Goal: Find specific page/section: Find specific page/section

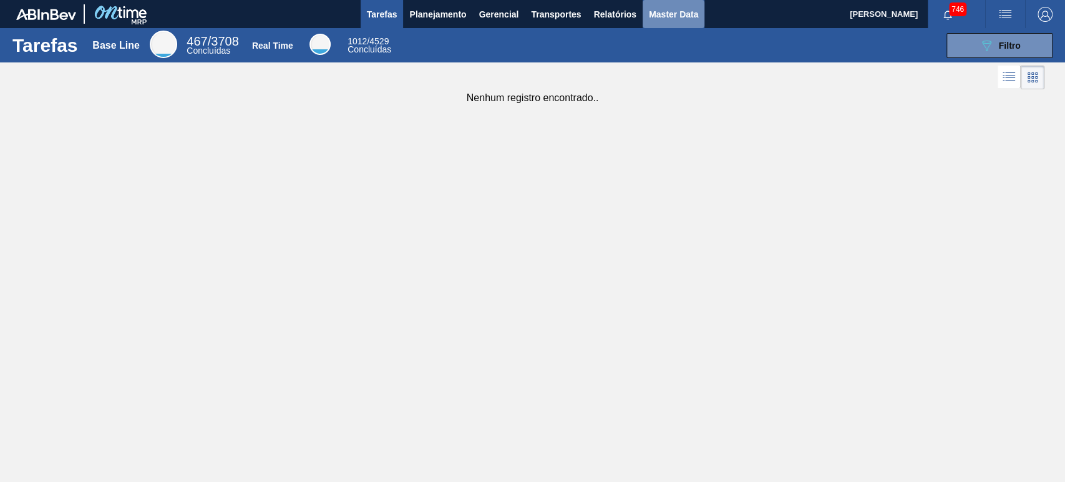
click at [670, 19] on span "Master Data" at bounding box center [673, 14] width 49 height 15
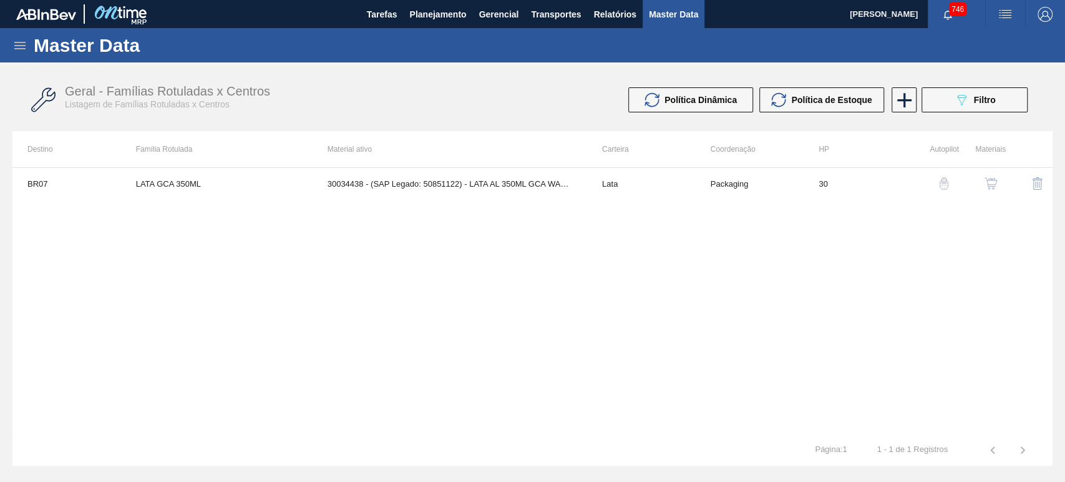
click at [0, 40] on div "Master Data" at bounding box center [532, 45] width 1065 height 34
click at [7, 41] on div "Master Data" at bounding box center [532, 45] width 1065 height 34
click at [15, 45] on icon at bounding box center [19, 45] width 11 height 7
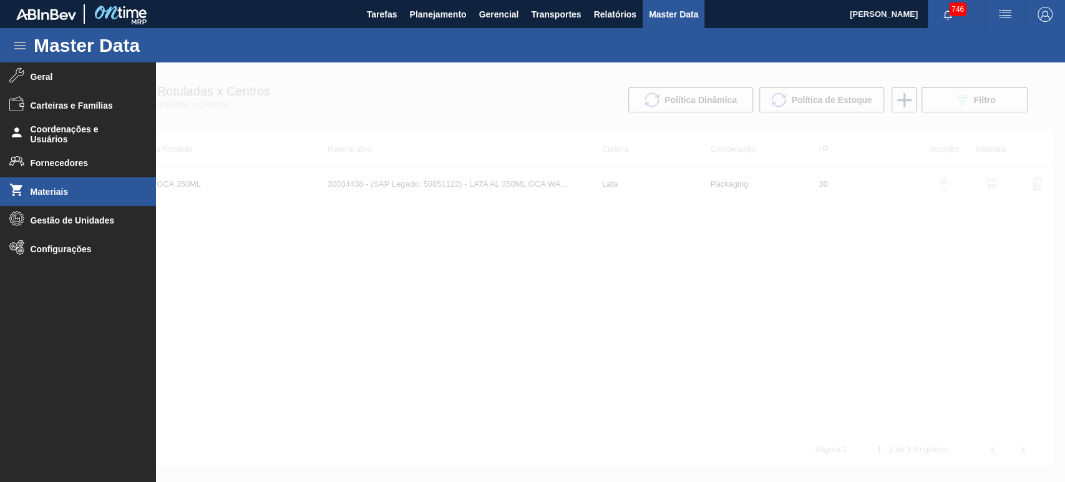
click at [42, 185] on li "Materiais" at bounding box center [78, 191] width 156 height 29
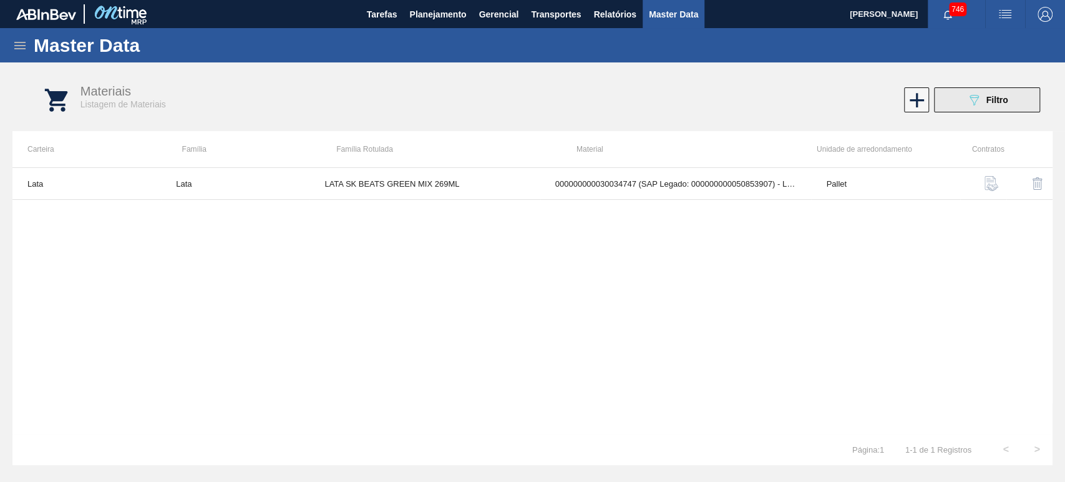
click at [978, 102] on icon "089F7B8B-B2A5-4AFE-B5C0-19BA573D28AC" at bounding box center [974, 99] width 15 height 15
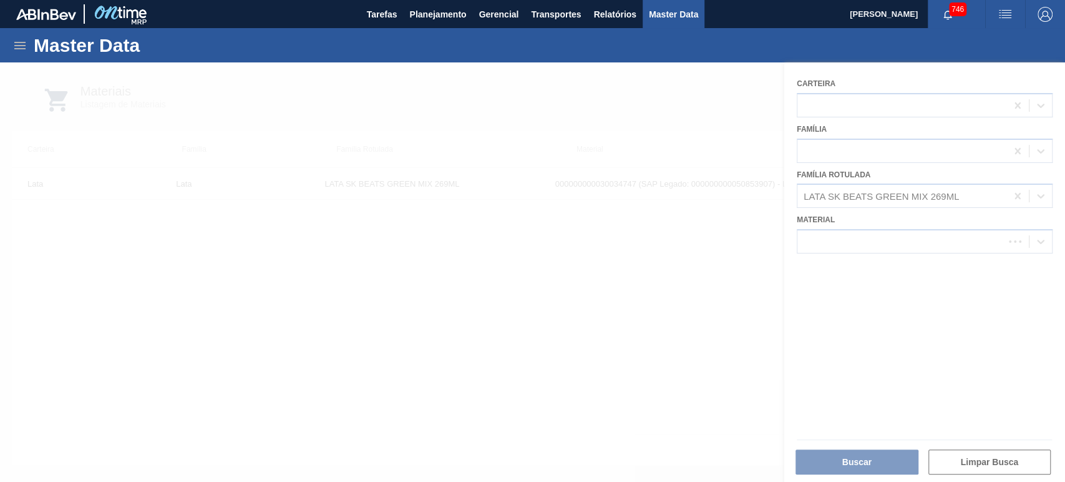
click at [1011, 197] on div at bounding box center [532, 271] width 1065 height 419
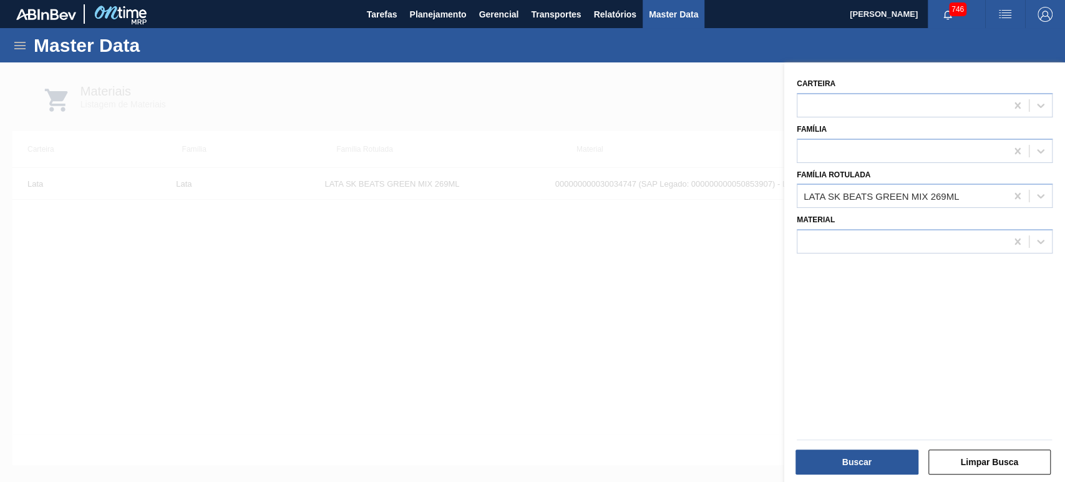
click at [1015, 194] on icon at bounding box center [1018, 196] width 6 height 6
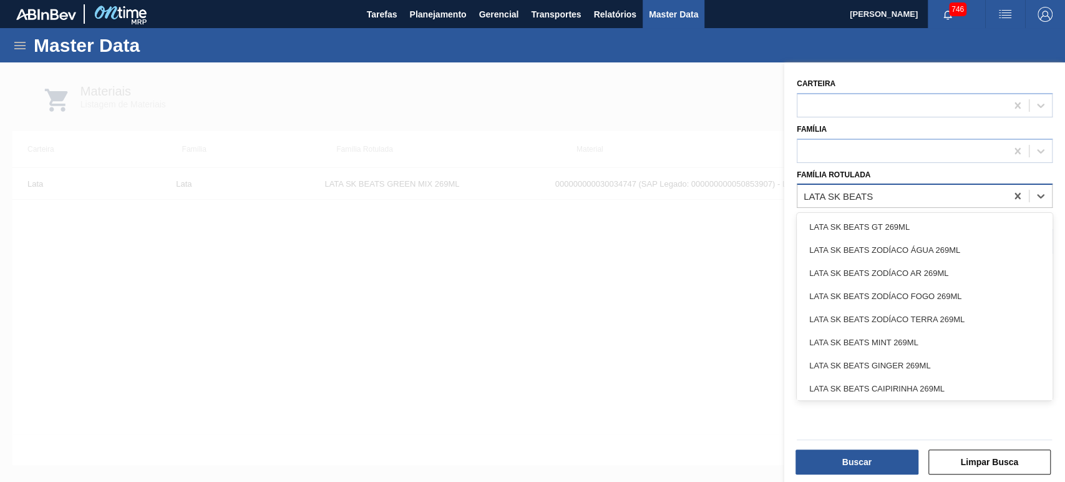
type Rotulada "LATA SK BEATS T"
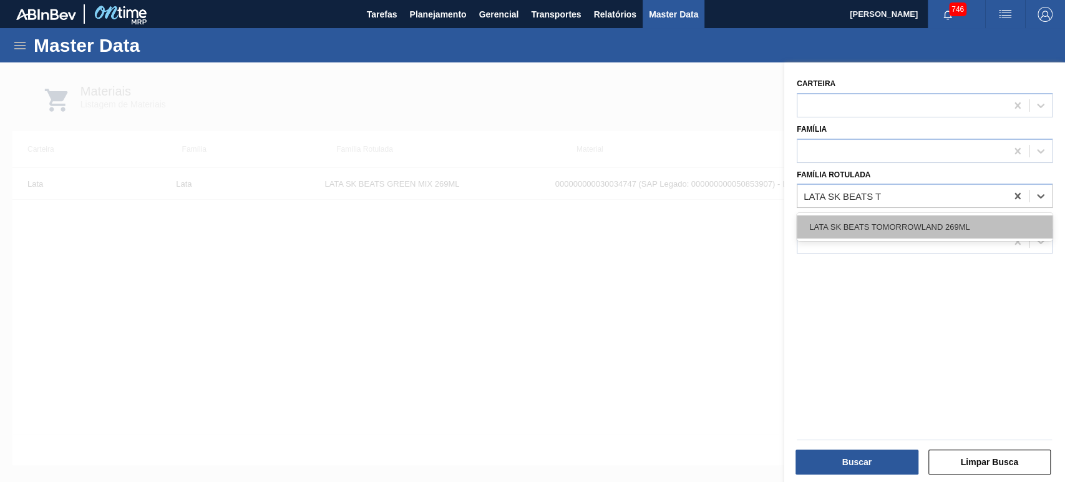
click at [940, 218] on div "LATA SK BEATS TOMORROWLAND 269ML" at bounding box center [925, 226] width 256 height 23
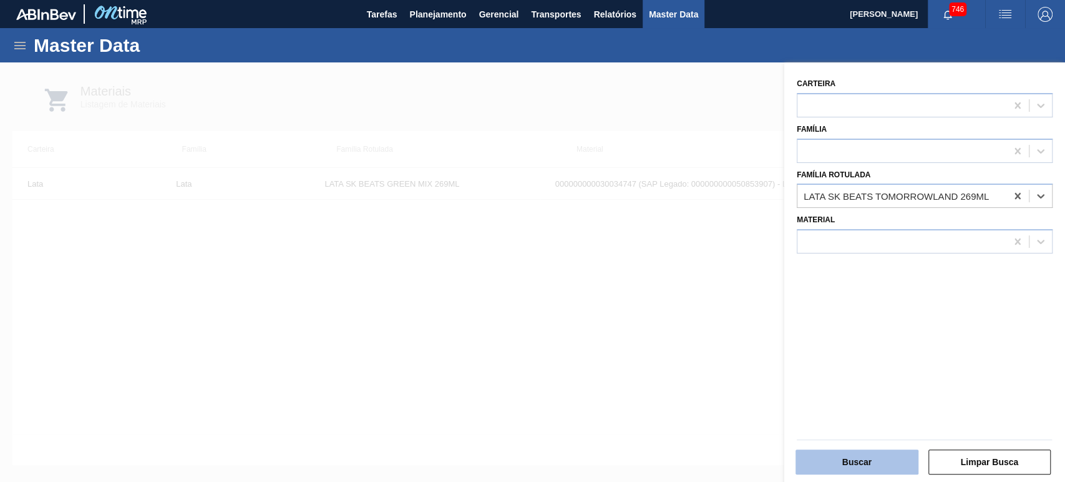
click at [868, 468] on button "Buscar" at bounding box center [857, 461] width 123 height 25
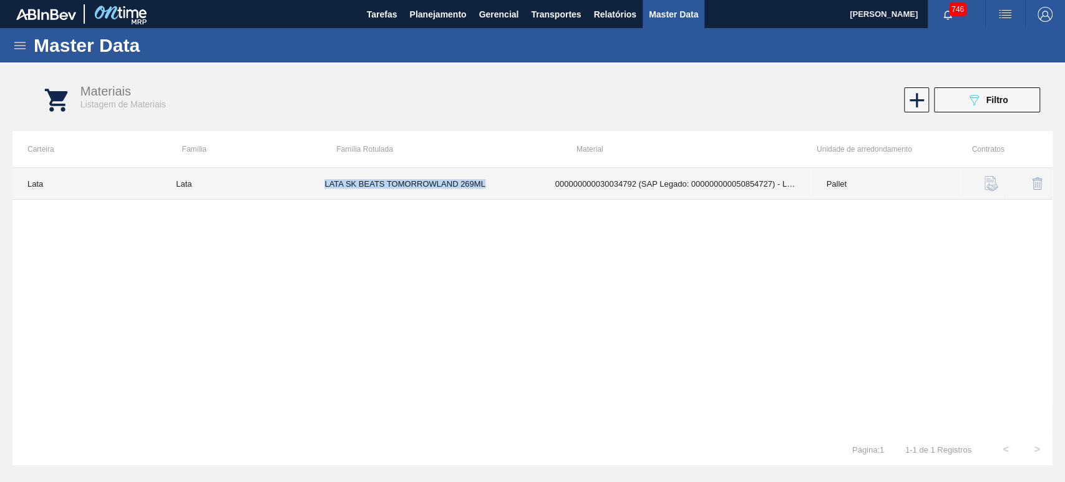
drag, startPoint x: 324, startPoint y: 183, endPoint x: 484, endPoint y: 182, distance: 160.4
click at [484, 182] on td "LATA SK BEATS TOMORROWLAND 269ML" at bounding box center [425, 184] width 230 height 32
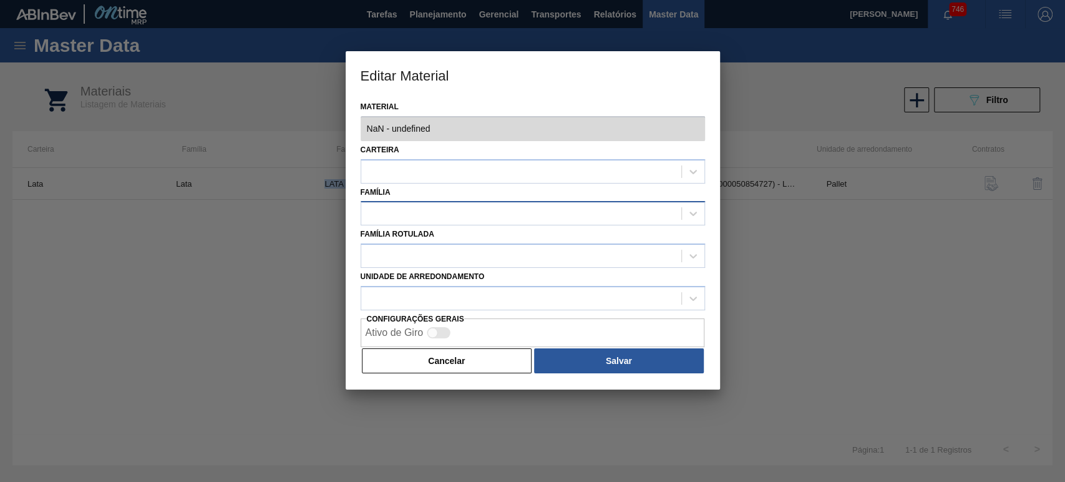
type input "30034792 - 000000000030034792 (SAP Legado: 000000000050854727) - LATA AL 269ML …"
click at [444, 358] on button "Cancelar" at bounding box center [447, 360] width 170 height 25
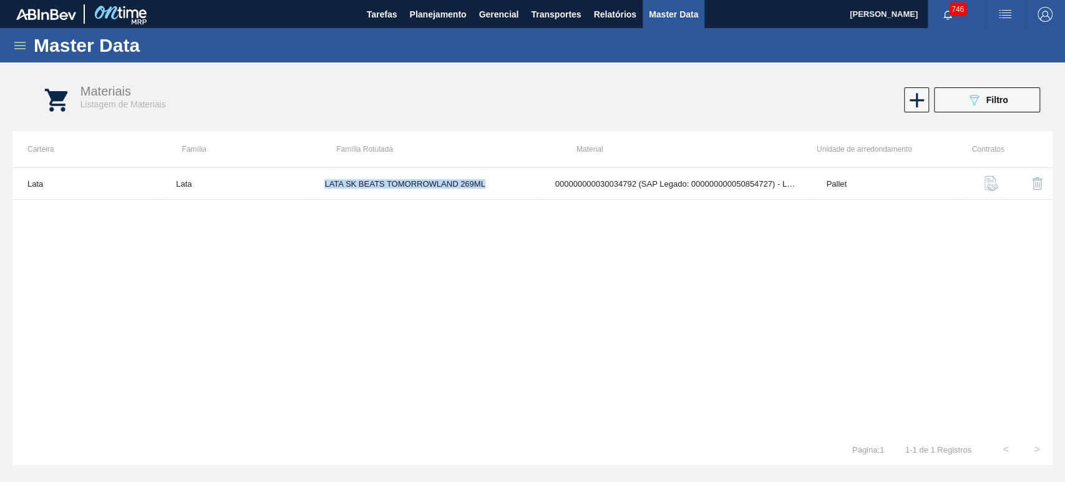
copy td "LATA SK BEATS TOMORROWLAND 269ML"
click at [953, 111] on button "089F7B8B-B2A5-4AFE-B5C0-19BA573D28AC Filtro" at bounding box center [987, 99] width 106 height 25
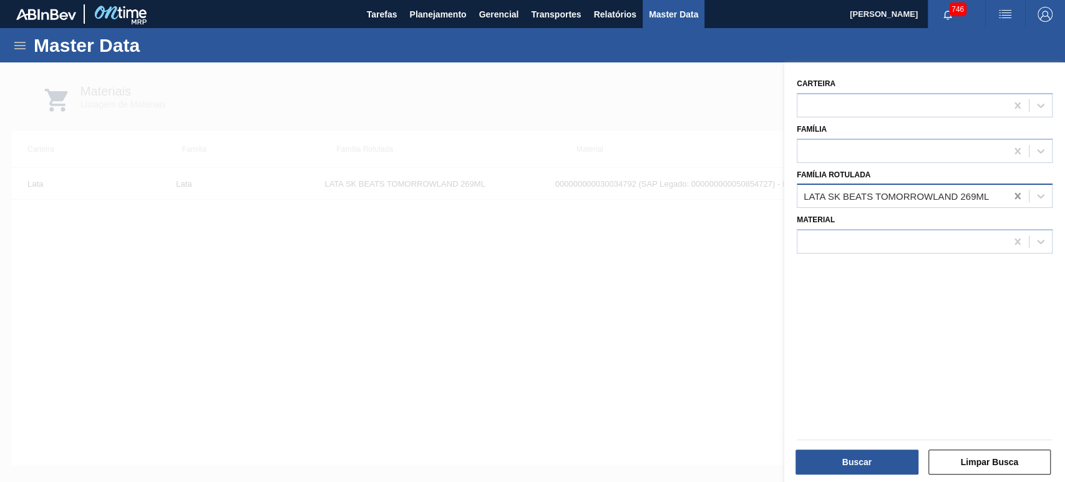
click at [1013, 195] on icon at bounding box center [1017, 196] width 12 height 12
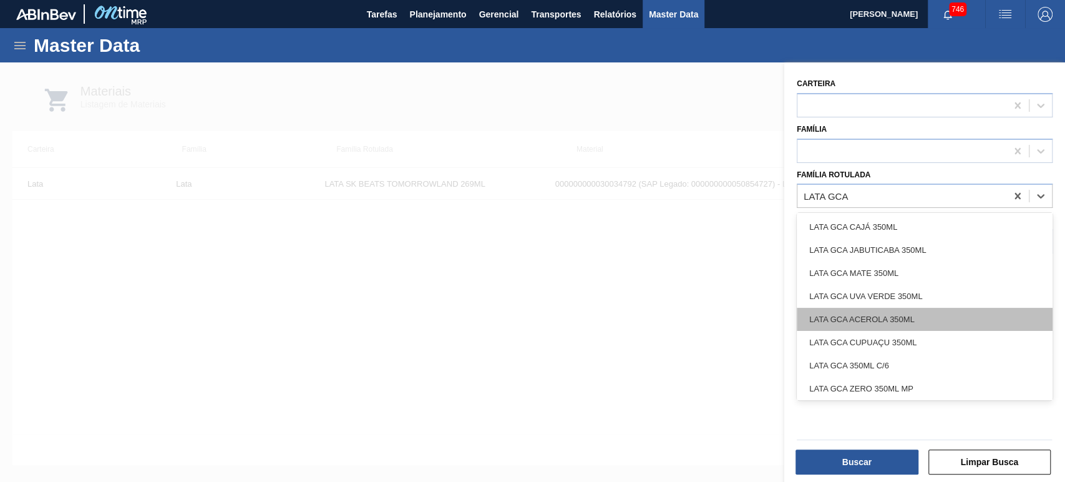
scroll to position [417, 0]
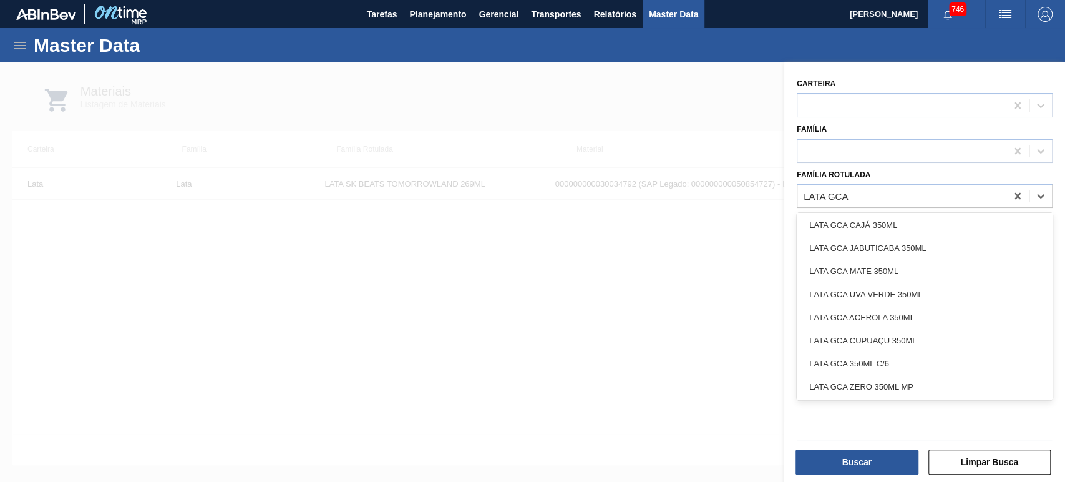
type Rotulada "LATA GCA"
click at [659, 301] on div at bounding box center [532, 303] width 1065 height 482
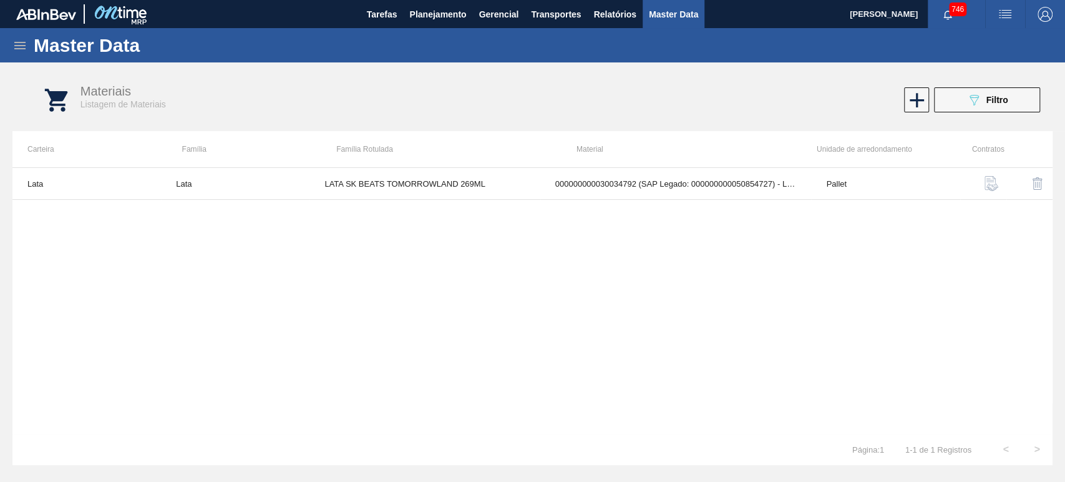
click at [585, 380] on div "Lata Lata LATA SK BEATS TOMORROWLAND 269ML 000000000030034792 (SAP Legado: 0000…" at bounding box center [532, 300] width 1040 height 266
